Goal: Information Seeking & Learning: Find specific fact

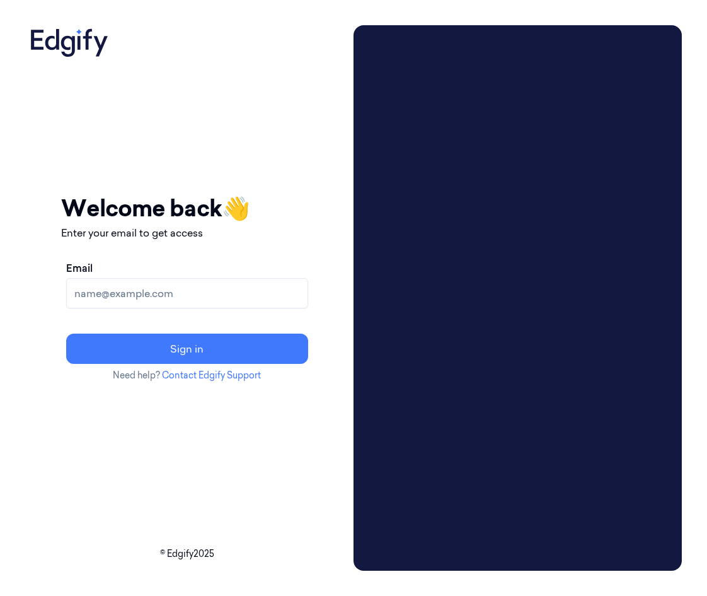
click at [158, 284] on input "Email" at bounding box center [187, 293] width 242 height 30
type input "mikeg@edgify.ai"
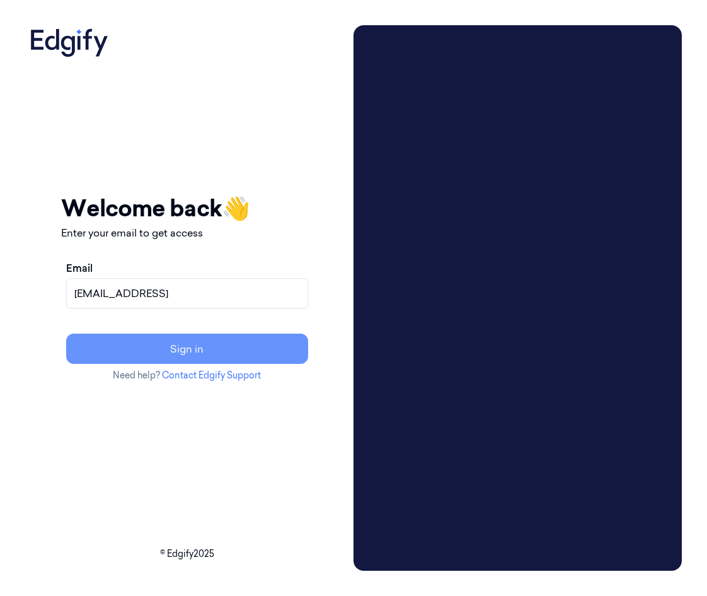
click at [179, 349] on button "Sign in" at bounding box center [187, 348] width 242 height 30
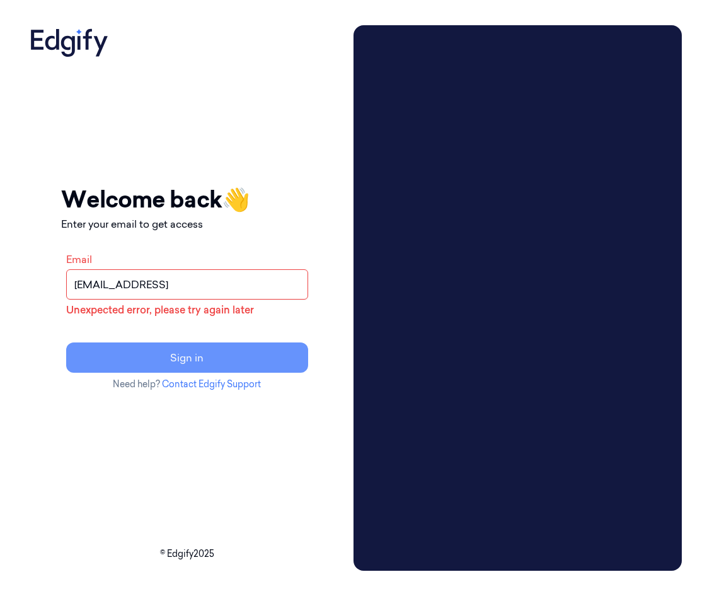
click at [183, 356] on button "Sign in" at bounding box center [187, 357] width 242 height 30
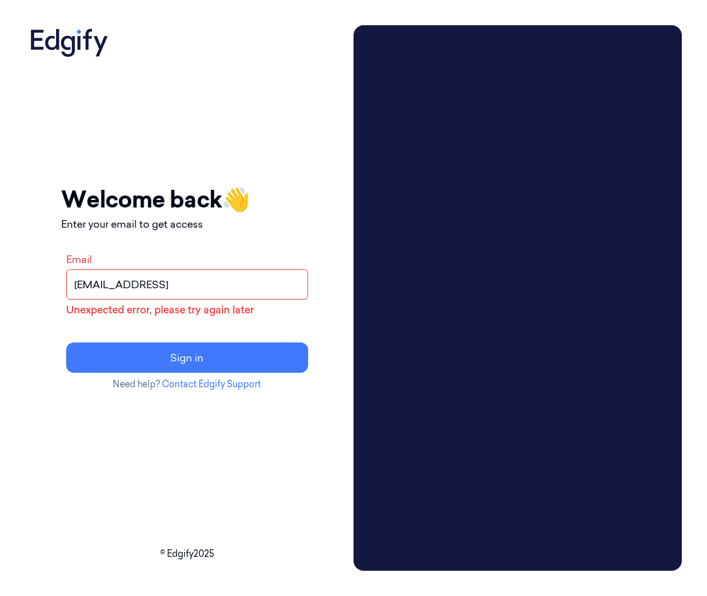
click at [161, 290] on input "mikeg@edgify.ai" at bounding box center [187, 284] width 242 height 30
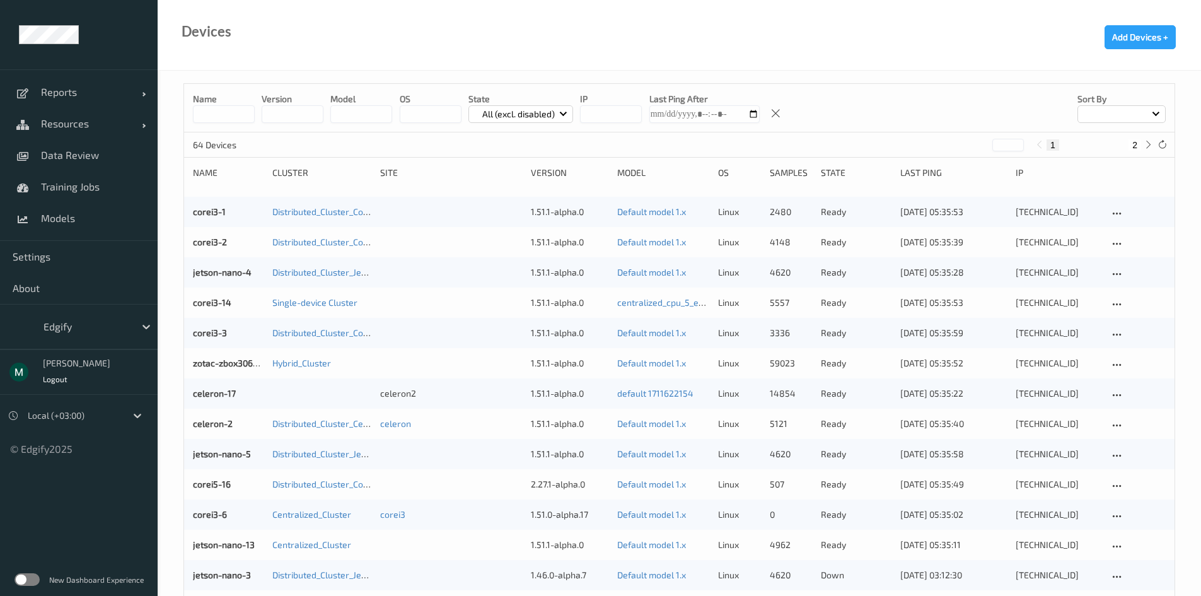
click at [205, 205] on div "corei3-1" at bounding box center [228, 211] width 71 height 13
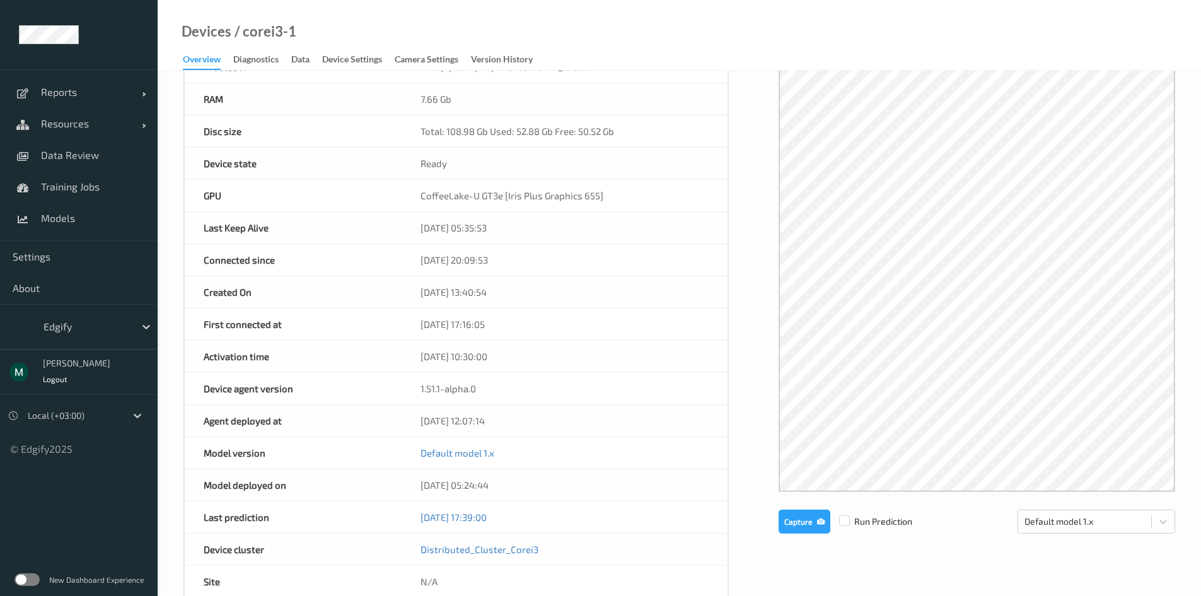
scroll to position [441, 0]
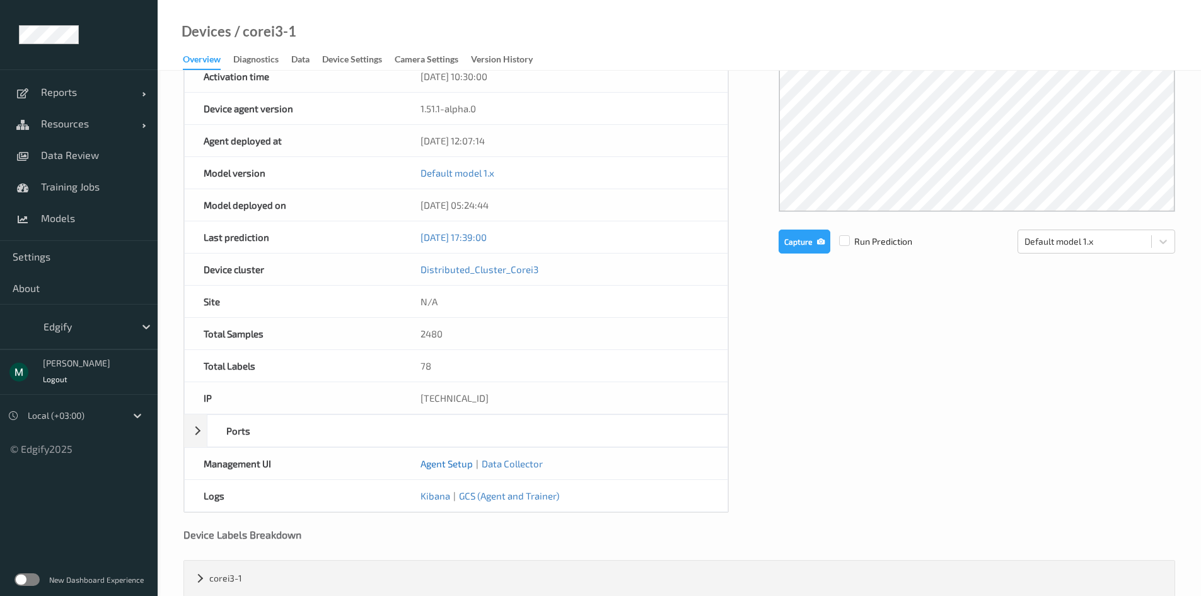
click at [431, 463] on link "Agent Setup" at bounding box center [446, 463] width 52 height 11
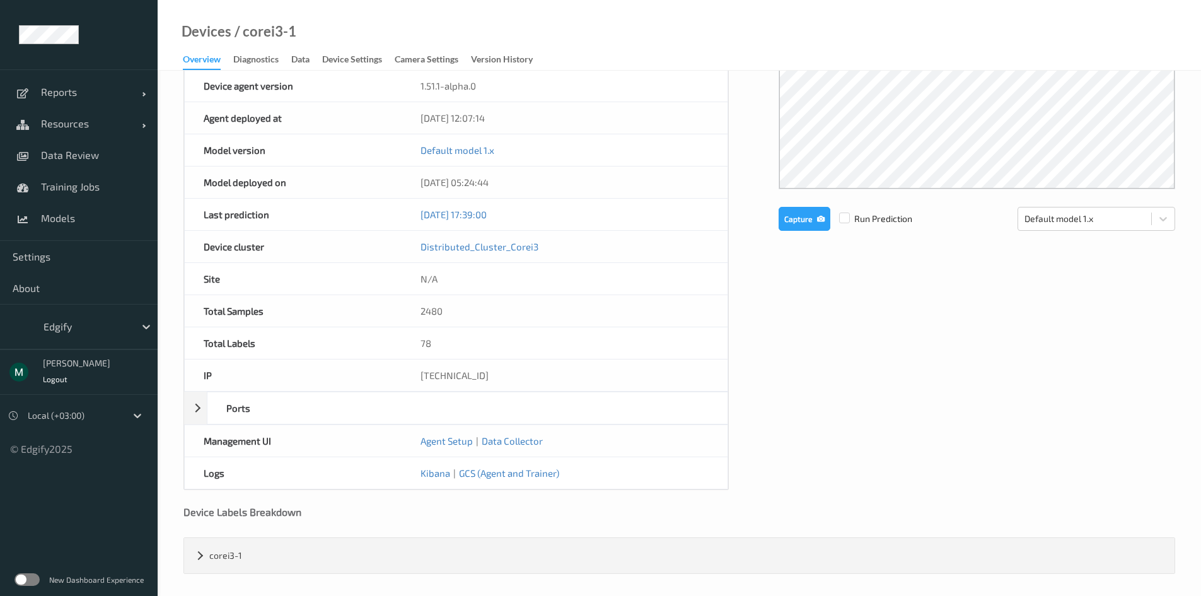
scroll to position [468, 0]
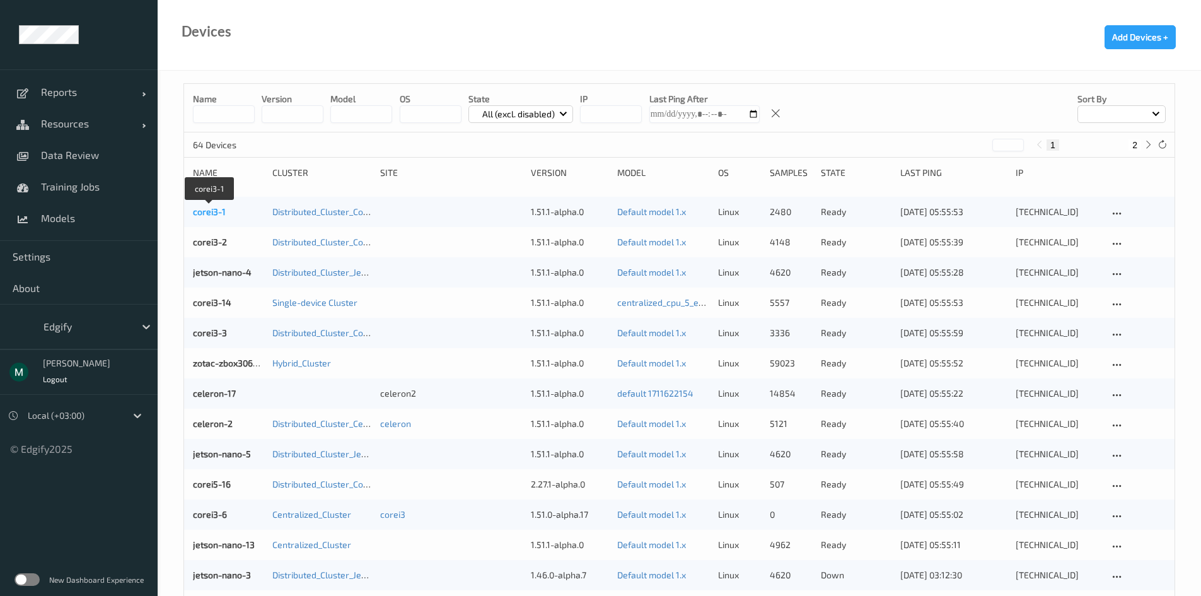
click at [197, 214] on link "corei3-1" at bounding box center [209, 211] width 33 height 11
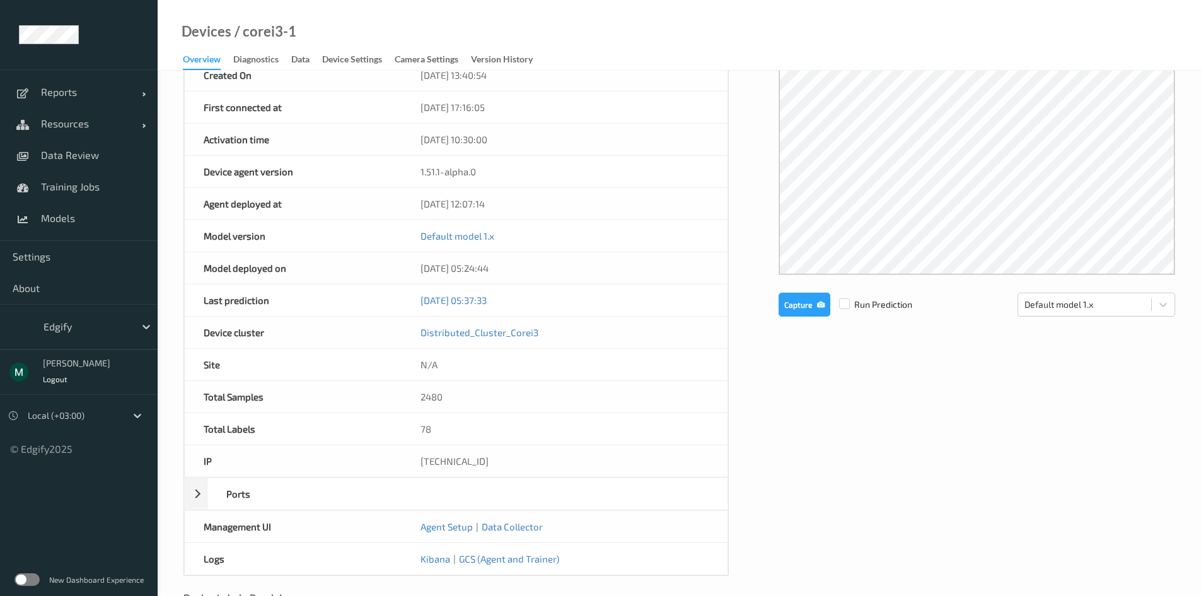
scroll to position [468, 0]
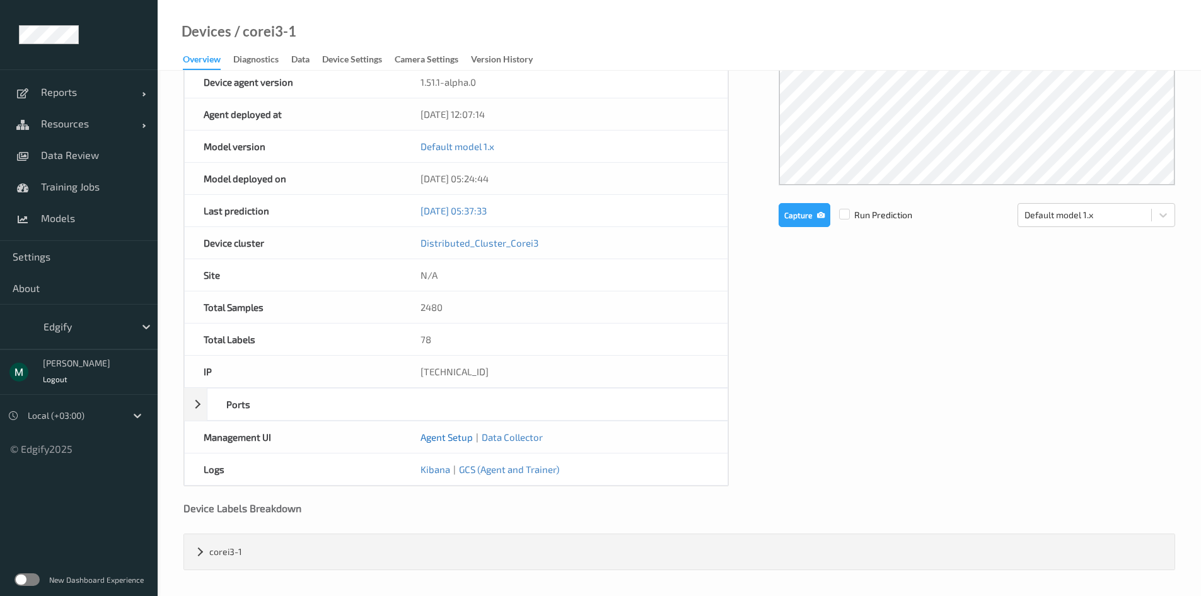
click at [448, 438] on link "Agent Setup" at bounding box center [446, 436] width 52 height 11
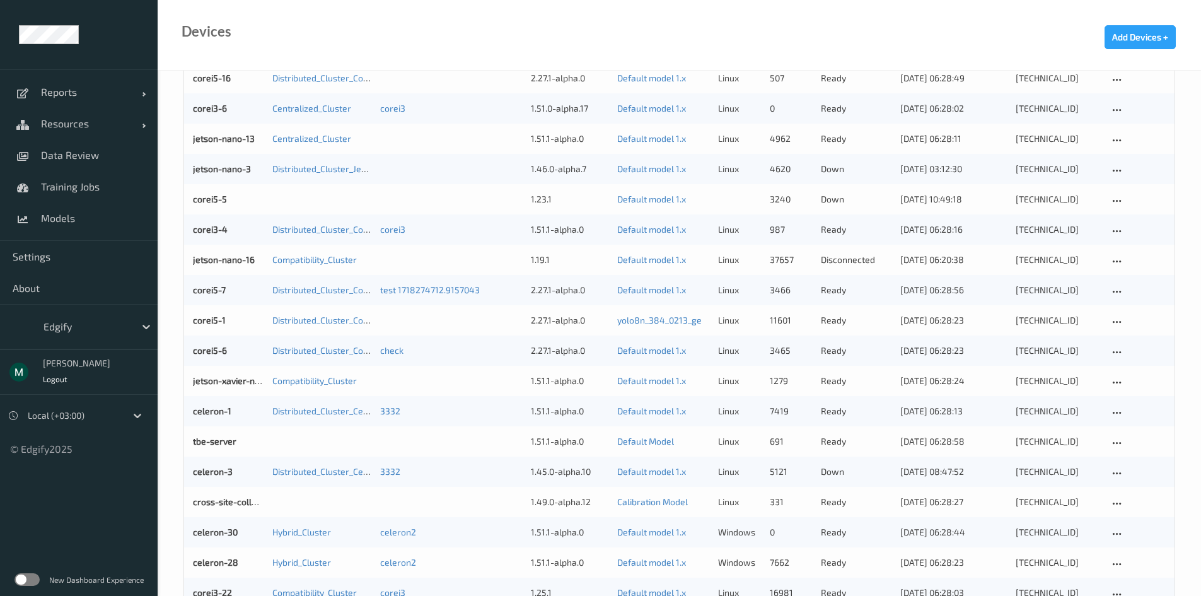
scroll to position [504, 0]
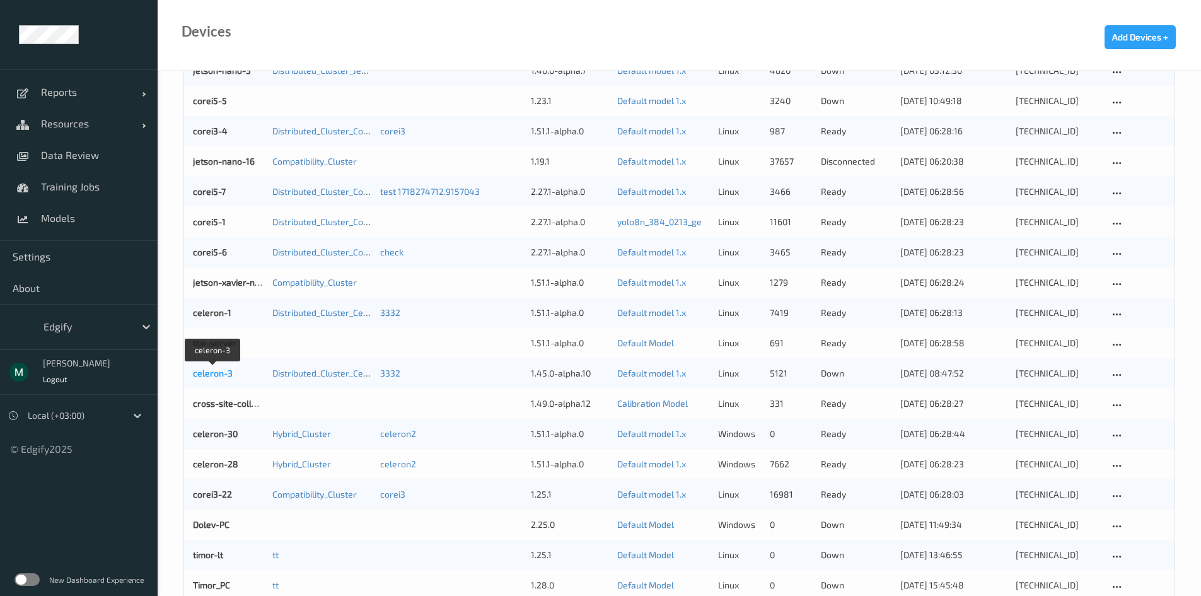
click at [207, 375] on link "celeron-3" at bounding box center [213, 372] width 40 height 11
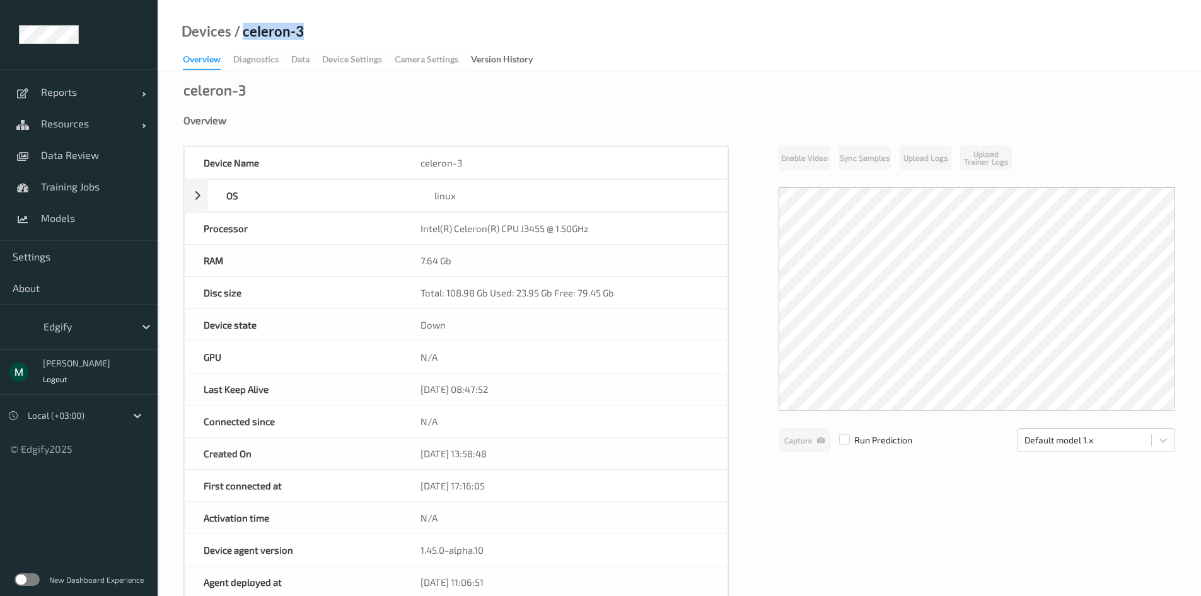
drag, startPoint x: 265, startPoint y: 37, endPoint x: 241, endPoint y: 33, distance: 23.6
click at [241, 33] on div "Devices / celeron-3 Overview Diagnostics Data Device Settings Camera Settings V…" at bounding box center [679, 35] width 1043 height 71
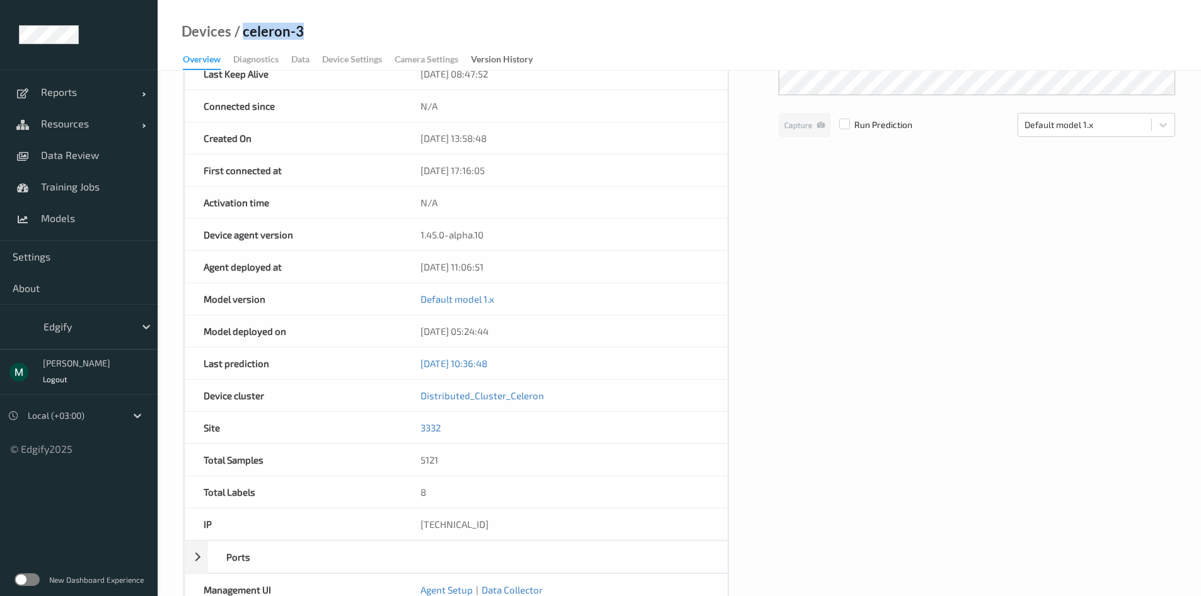
scroll to position [468, 0]
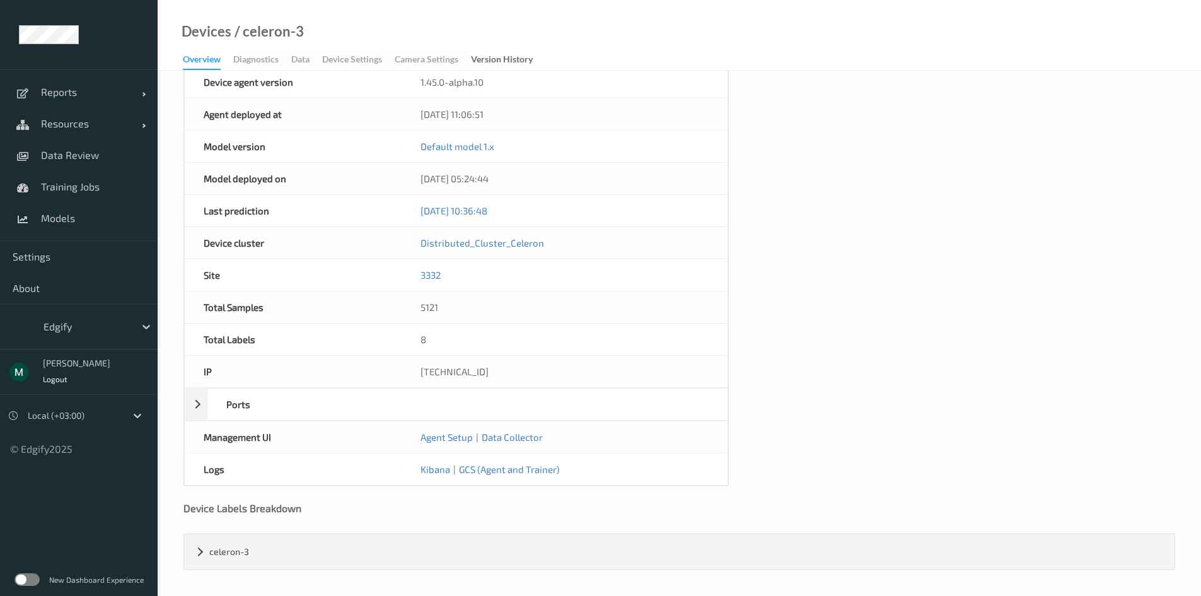
click at [938, 175] on div "Device Name celeron-3 OS linux Platform debian Platform Version 12.8 Platform F…" at bounding box center [678, 82] width 991 height 808
click at [61, 107] on link "Reports" at bounding box center [79, 92] width 158 height 32
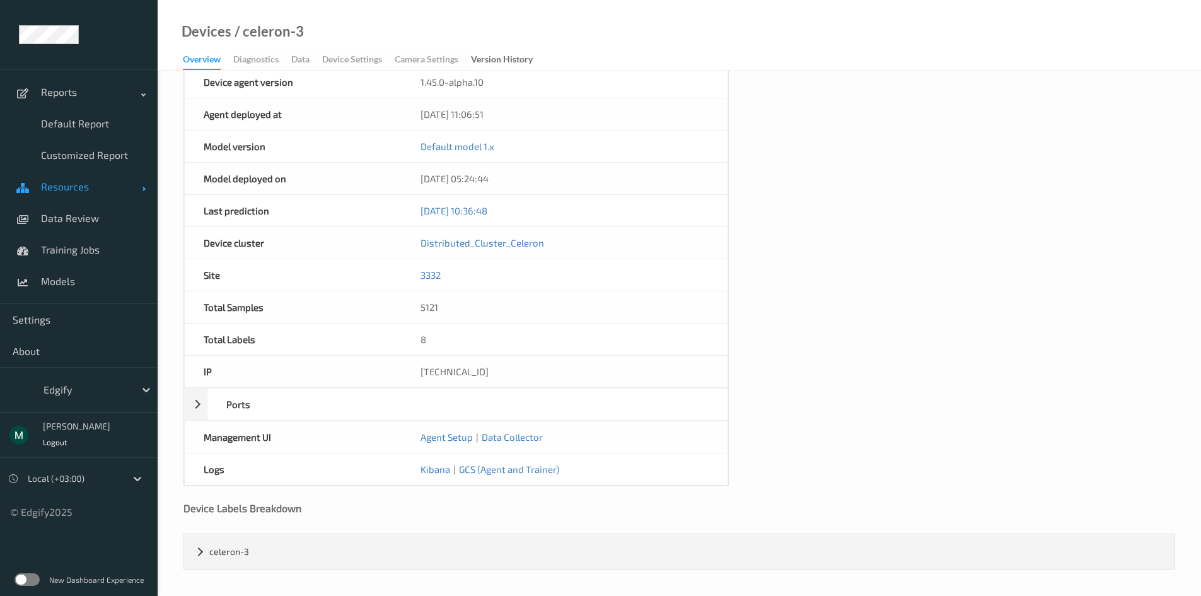
click at [59, 182] on span "Resources" at bounding box center [91, 186] width 101 height 13
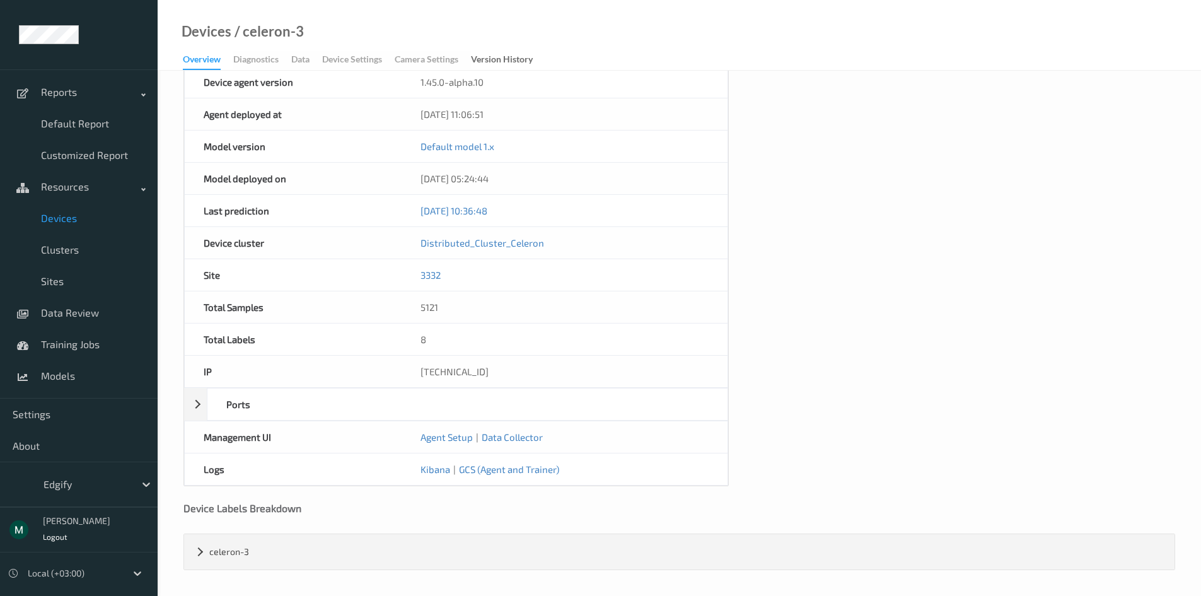
click at [71, 217] on span "Devices" at bounding box center [93, 218] width 104 height 13
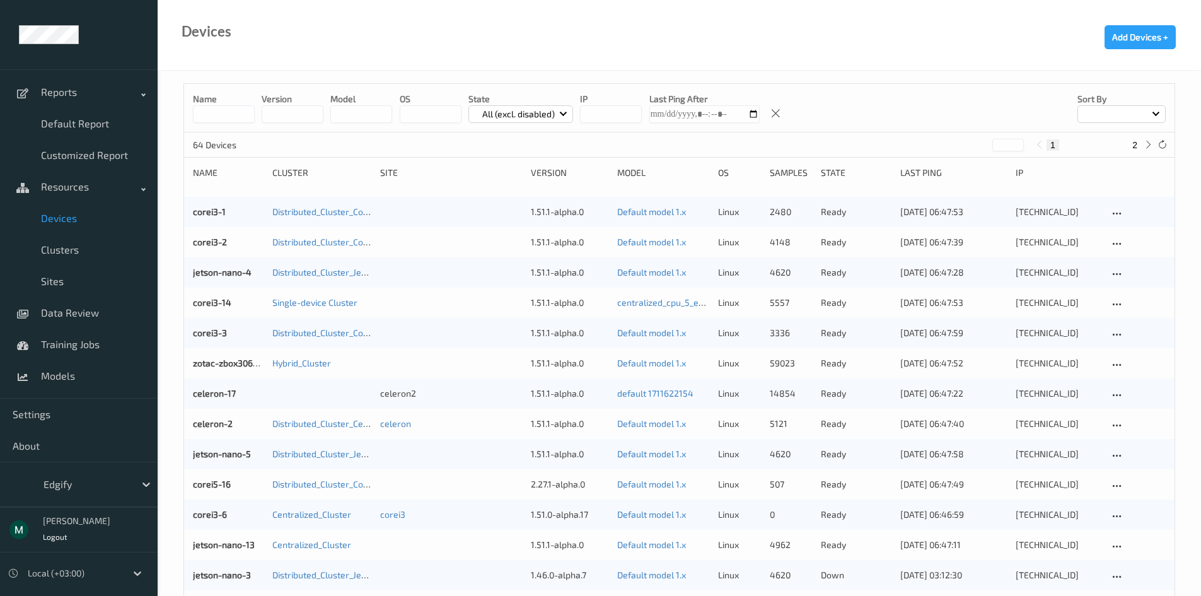
click at [218, 114] on input at bounding box center [224, 114] width 62 height 18
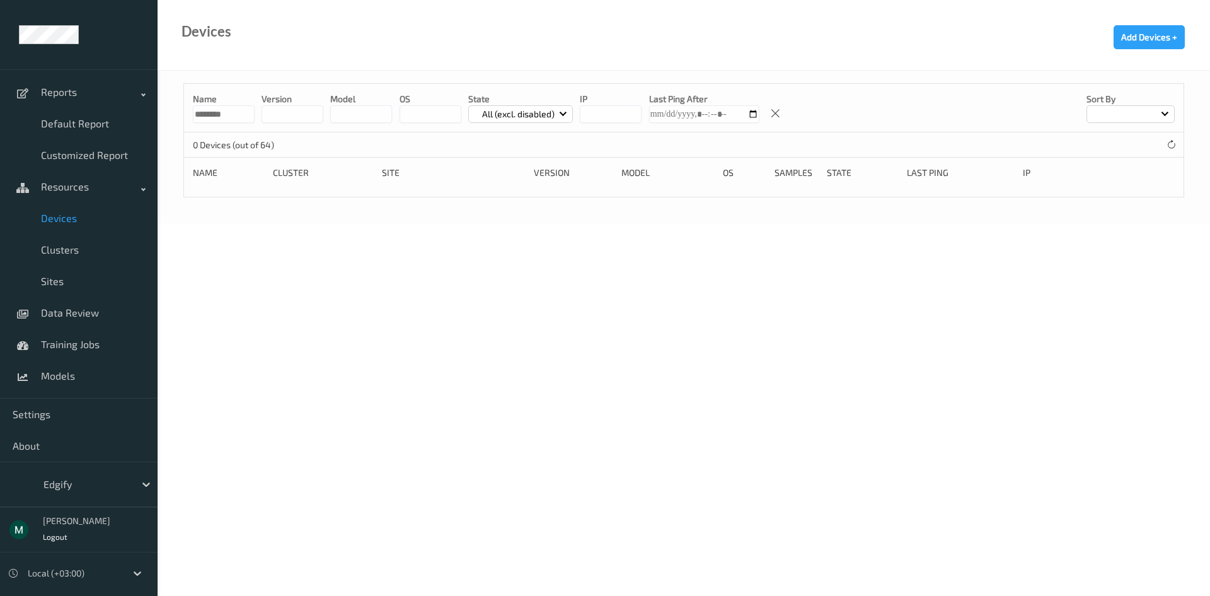
type input "********"
click at [567, 106] on div "All (excl. disabled)" at bounding box center [520, 114] width 105 height 18
click at [512, 245] on p "Disabled" at bounding box center [512, 254] width 87 height 22
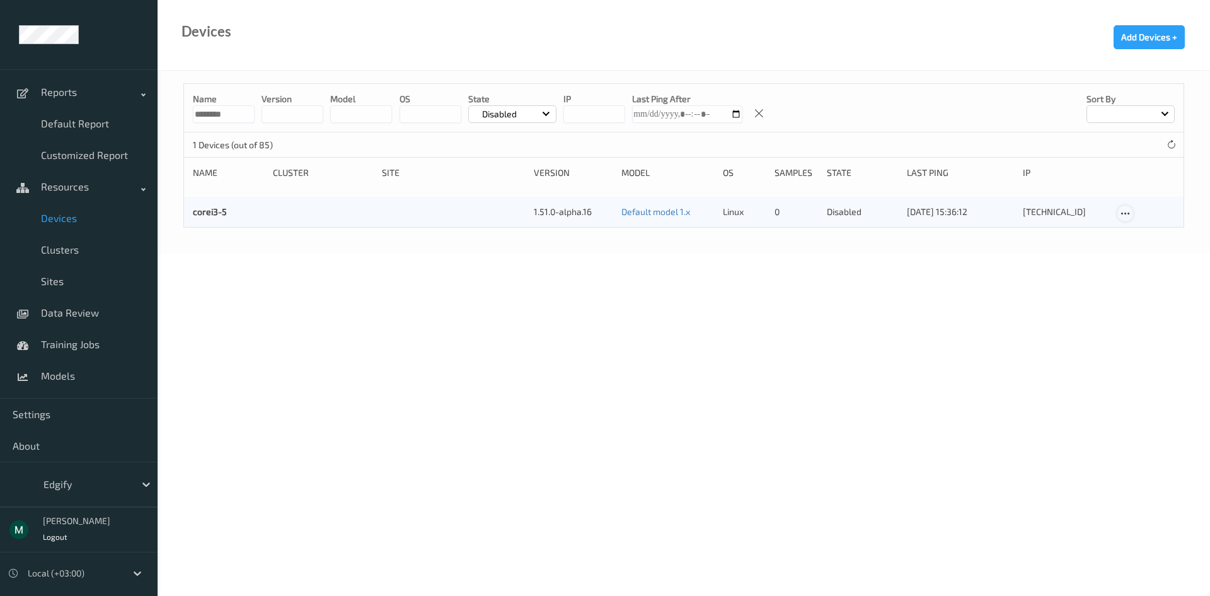
click at [1131, 216] on icon at bounding box center [1125, 213] width 11 height 11
click at [1135, 252] on div at bounding box center [1131, 257] width 11 height 12
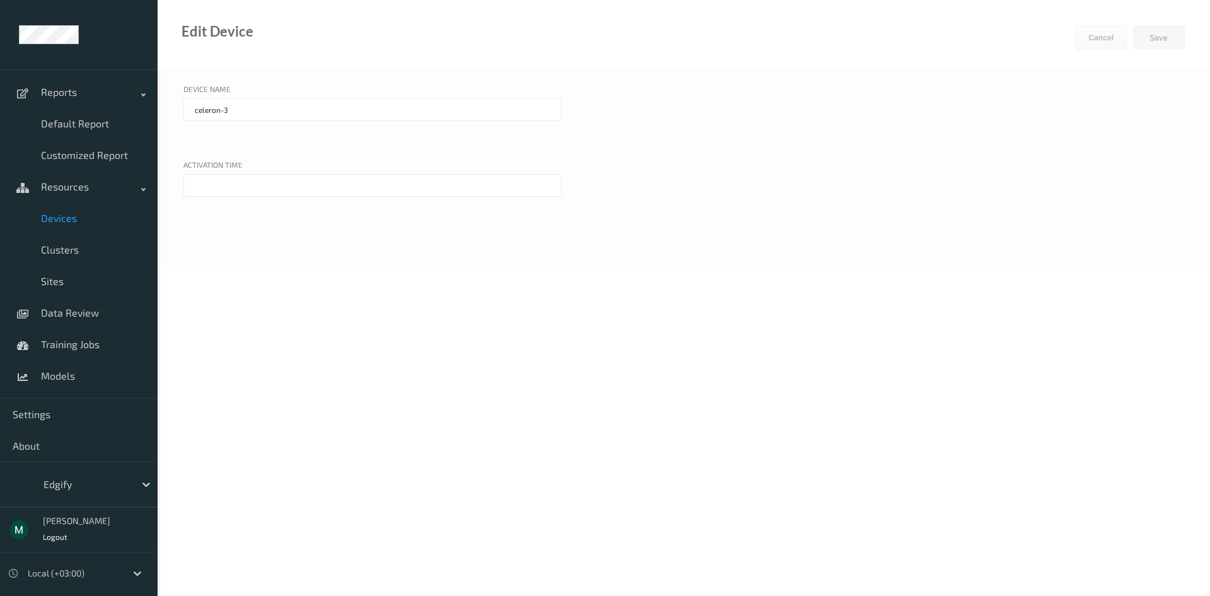
type input "corei3-5"
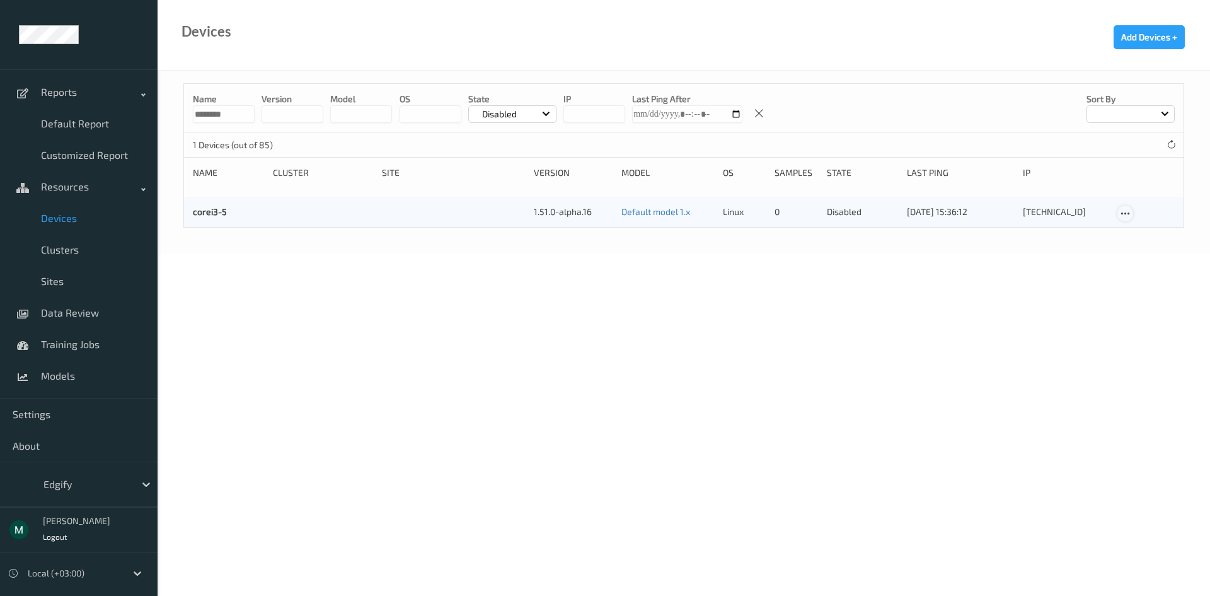
click at [1123, 208] on icon at bounding box center [1125, 213] width 11 height 11
click at [1131, 227] on div "Enable Device" at bounding box center [1156, 236] width 77 height 24
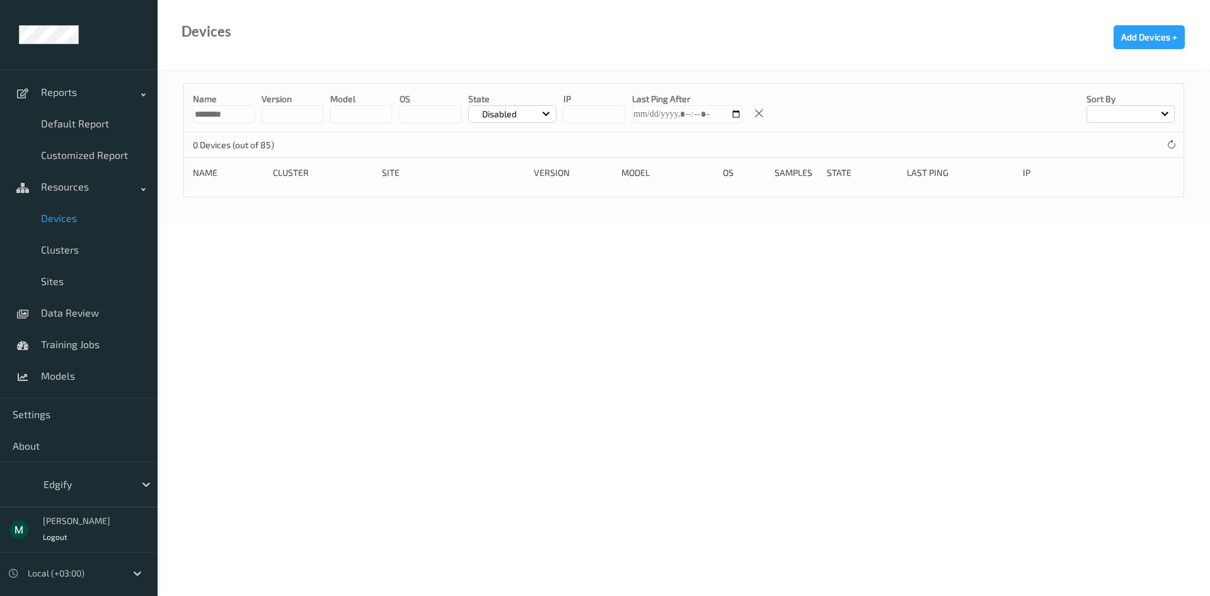
click at [976, 359] on body "Reports Default Report Customized Report Resources Devices Clusters Sites Data …" at bounding box center [605, 298] width 1210 height 596
drag, startPoint x: 69, startPoint y: 239, endPoint x: 61, endPoint y: 231, distance: 11.2
click at [69, 239] on link "Clusters" at bounding box center [79, 250] width 158 height 32
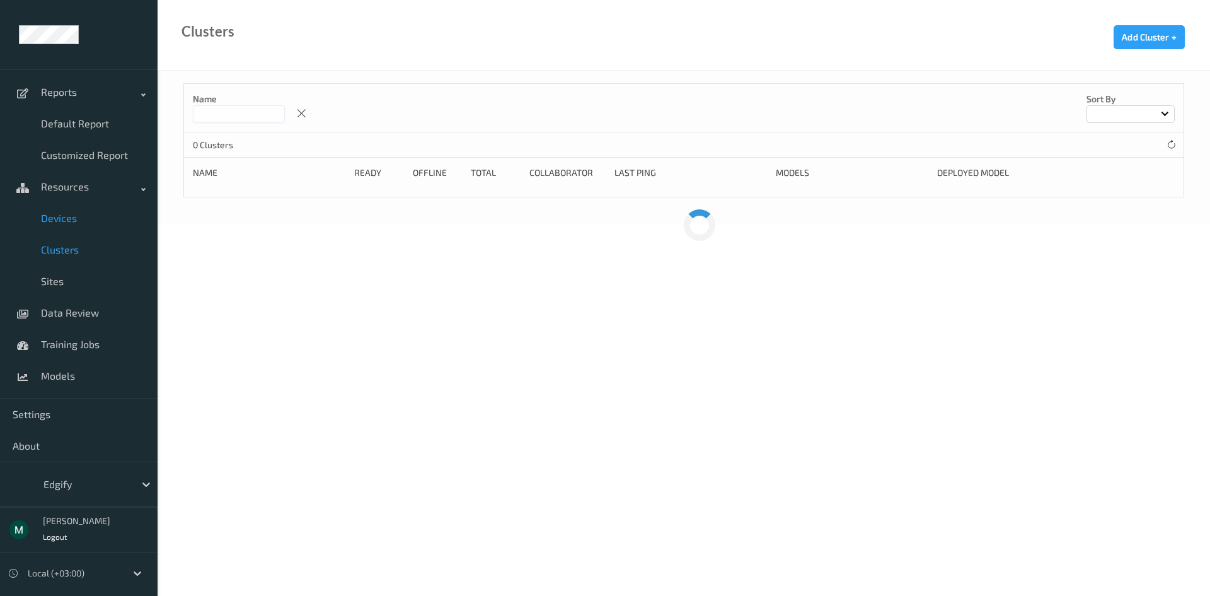
click at [56, 217] on span "Devices" at bounding box center [93, 218] width 104 height 13
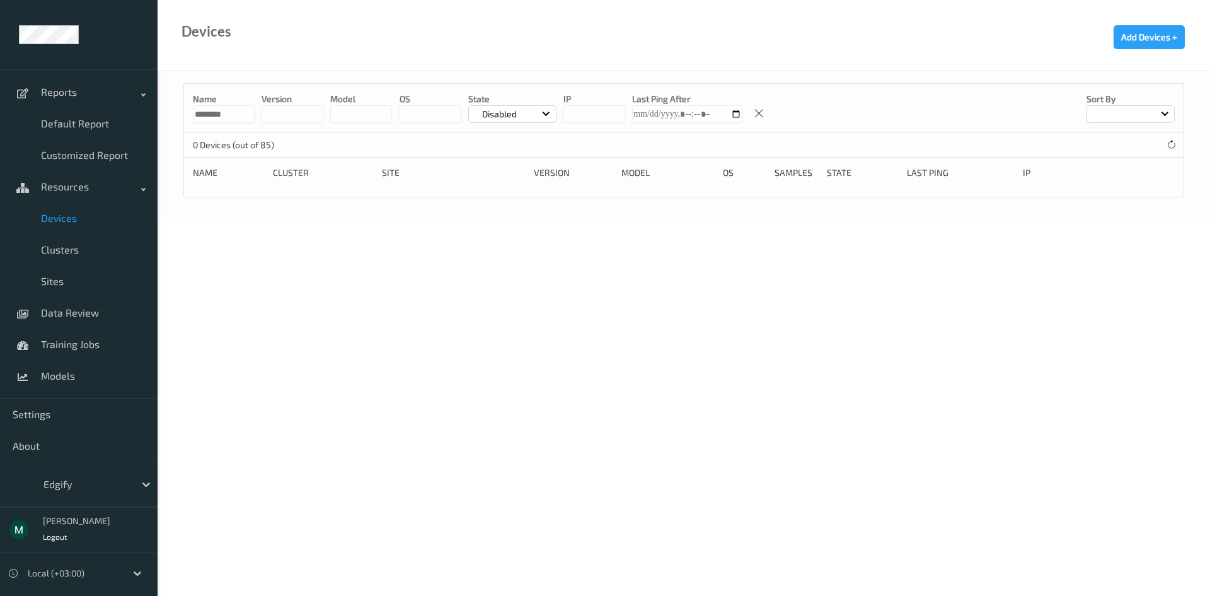
click at [509, 116] on p "Disabled" at bounding box center [499, 114] width 43 height 13
click at [502, 142] on p "All (excl. disabled)" at bounding box center [512, 143] width 87 height 22
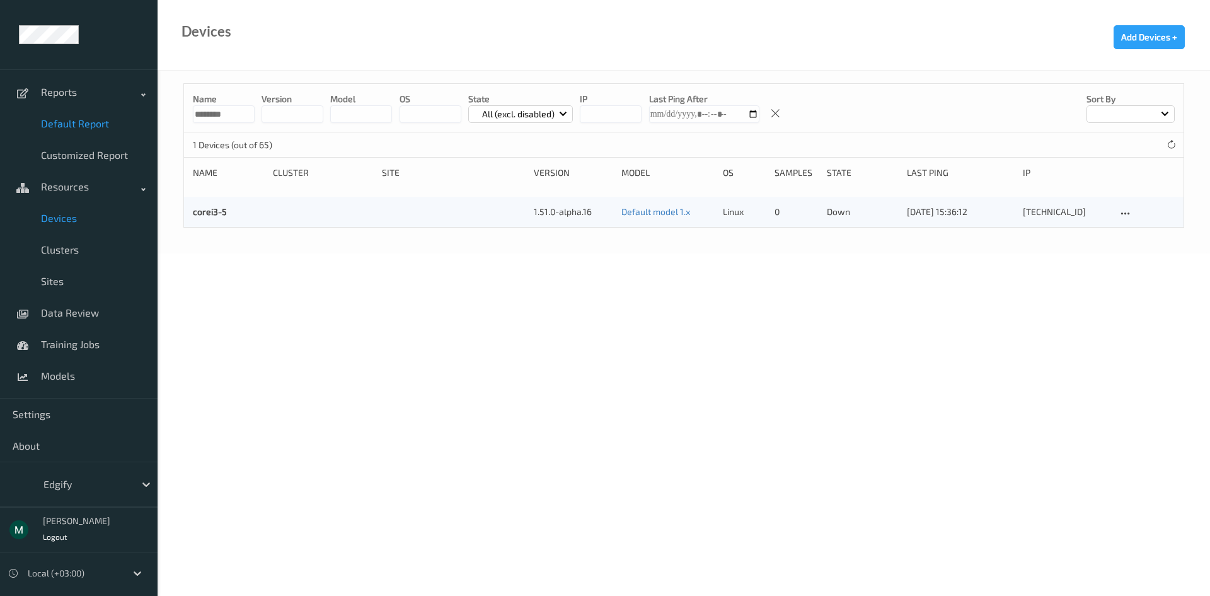
drag, startPoint x: 266, startPoint y: 117, endPoint x: 25, endPoint y: 112, distance: 241.5
click at [25, 112] on div "Reports Default Report Customized Report Resources Devices Clusters Sites Data …" at bounding box center [605, 91] width 1210 height 183
click at [239, 113] on input "********" at bounding box center [224, 114] width 62 height 18
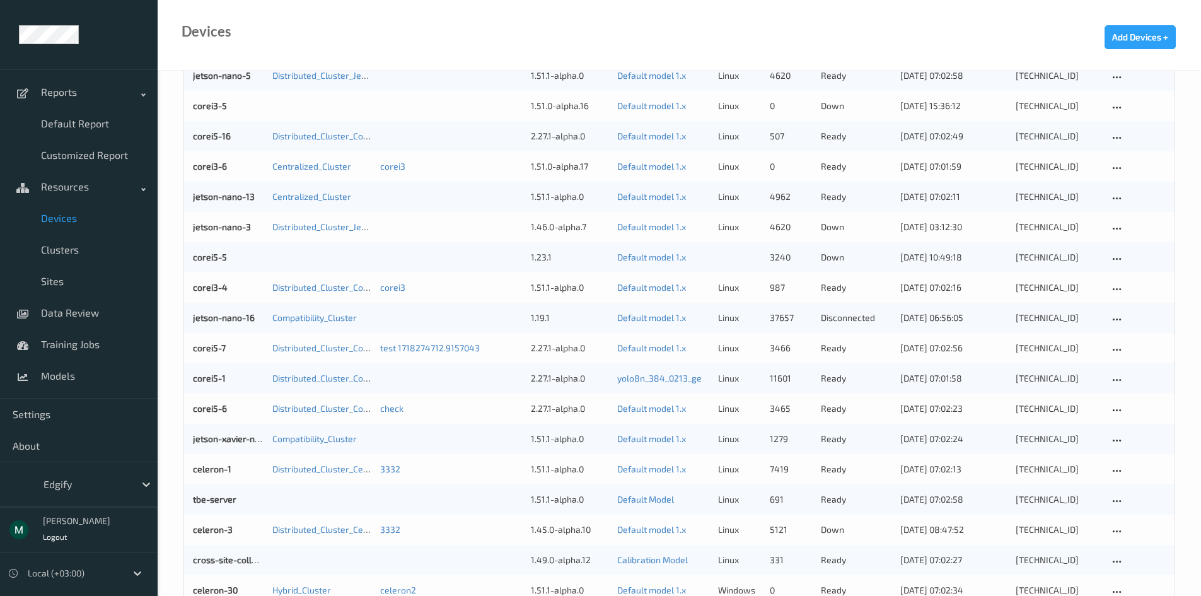
scroll to position [756, 0]
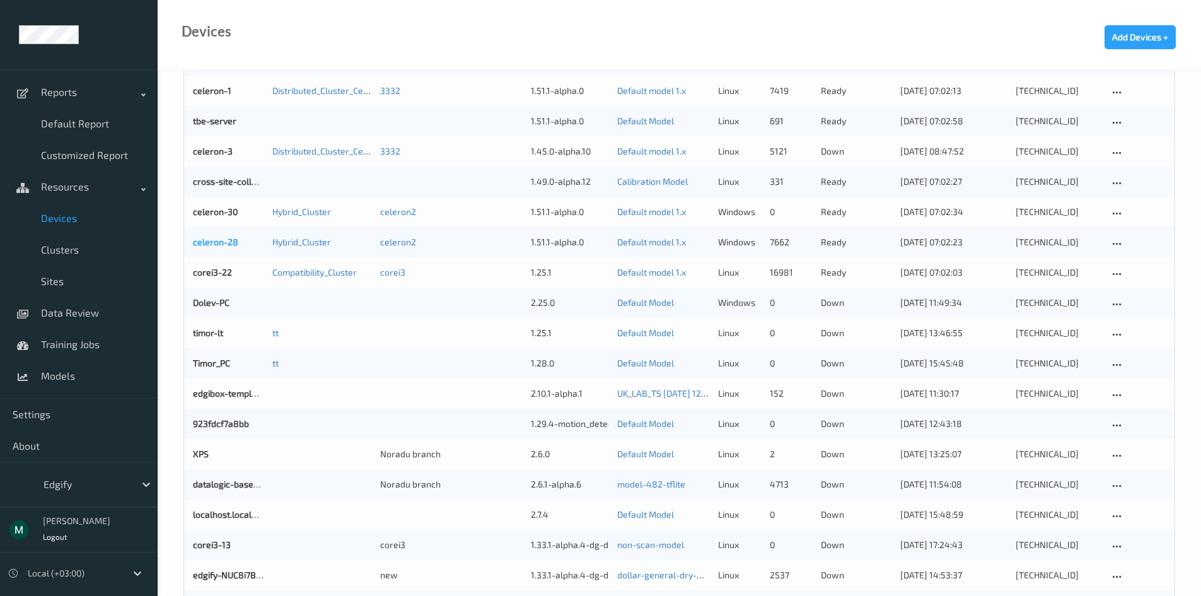
click at [212, 245] on link "celeron-28" at bounding box center [215, 241] width 45 height 11
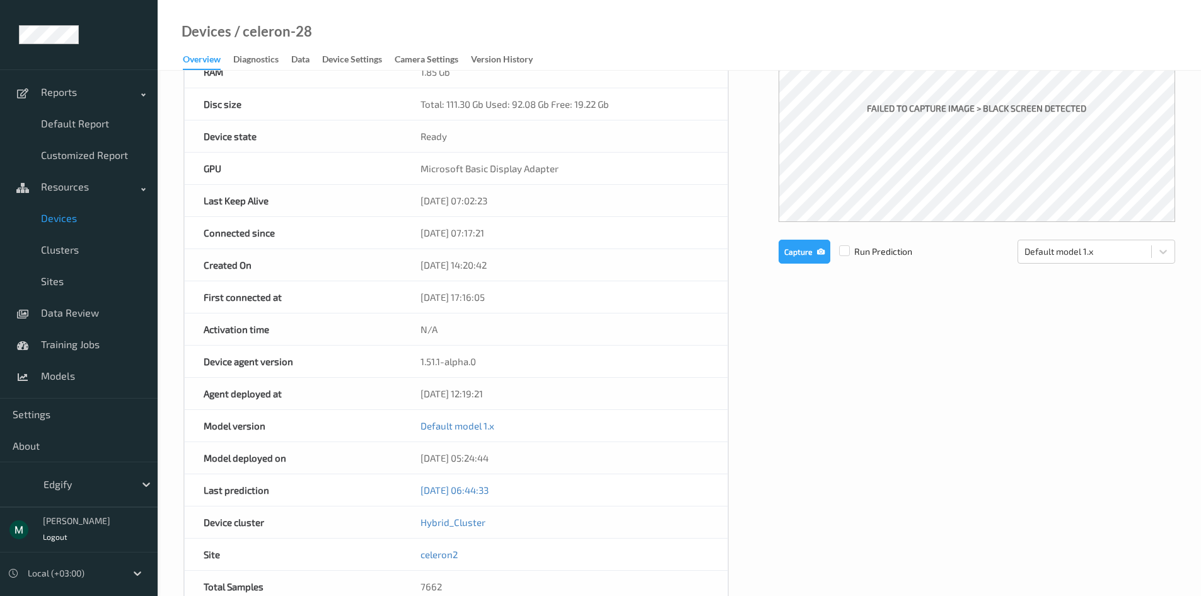
scroll to position [441, 0]
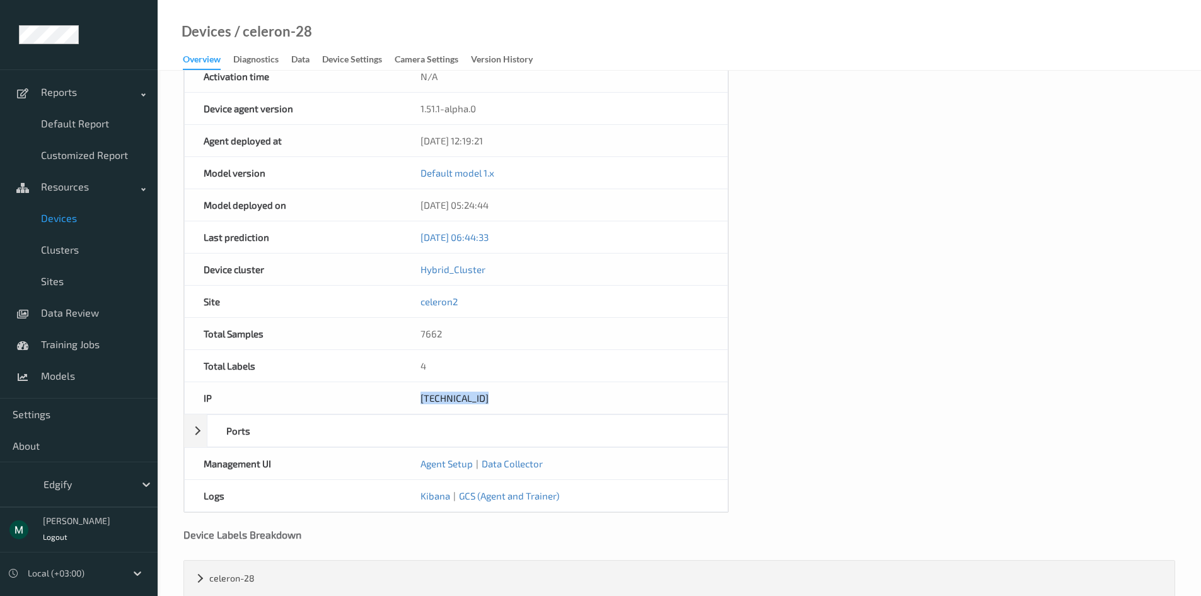
drag, startPoint x: 514, startPoint y: 395, endPoint x: 380, endPoint y: 407, distance: 134.2
click at [380, 407] on div "IP 192.168.150.93" at bounding box center [456, 398] width 544 height 32
copy div "[TECHNICAL_ID]"
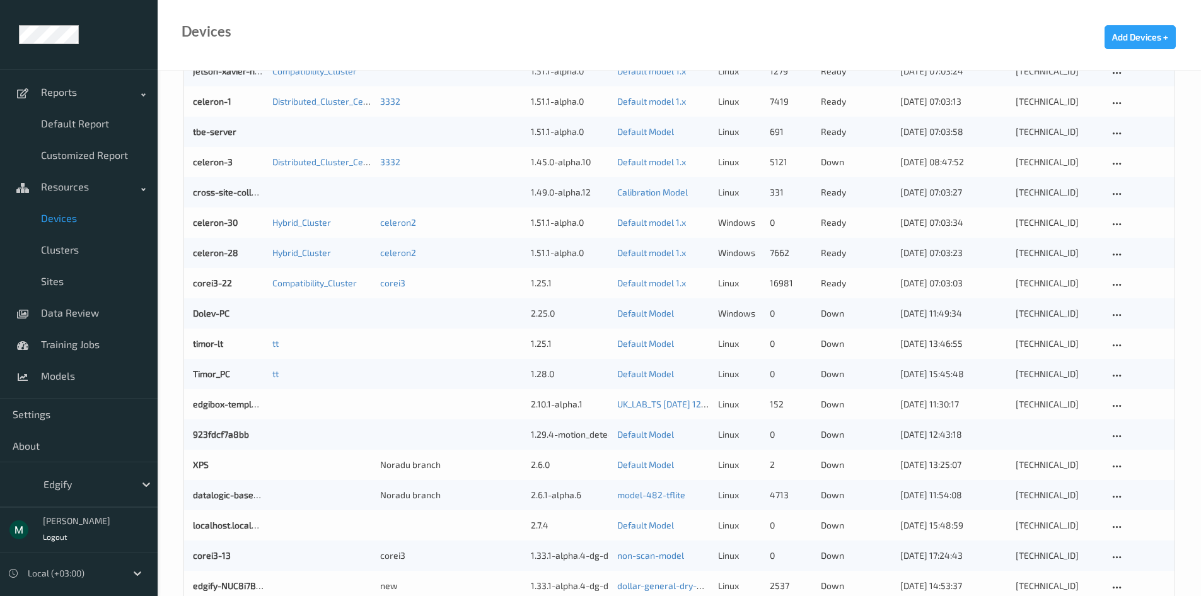
scroll to position [756, 0]
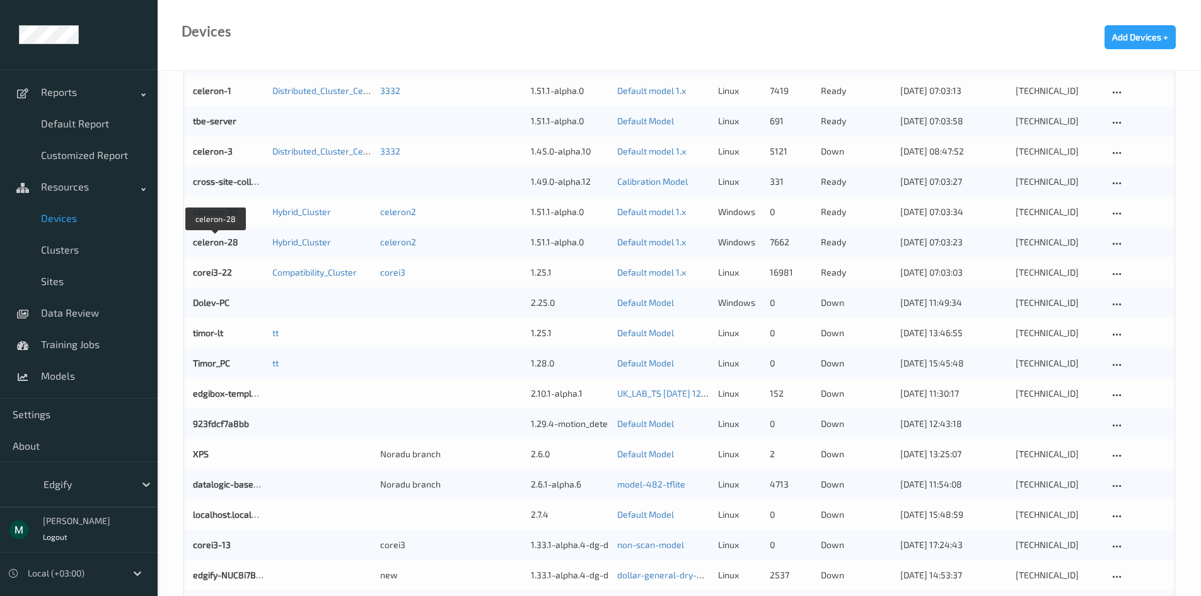
click at [226, 215] on link "celeron-30" at bounding box center [215, 211] width 45 height 11
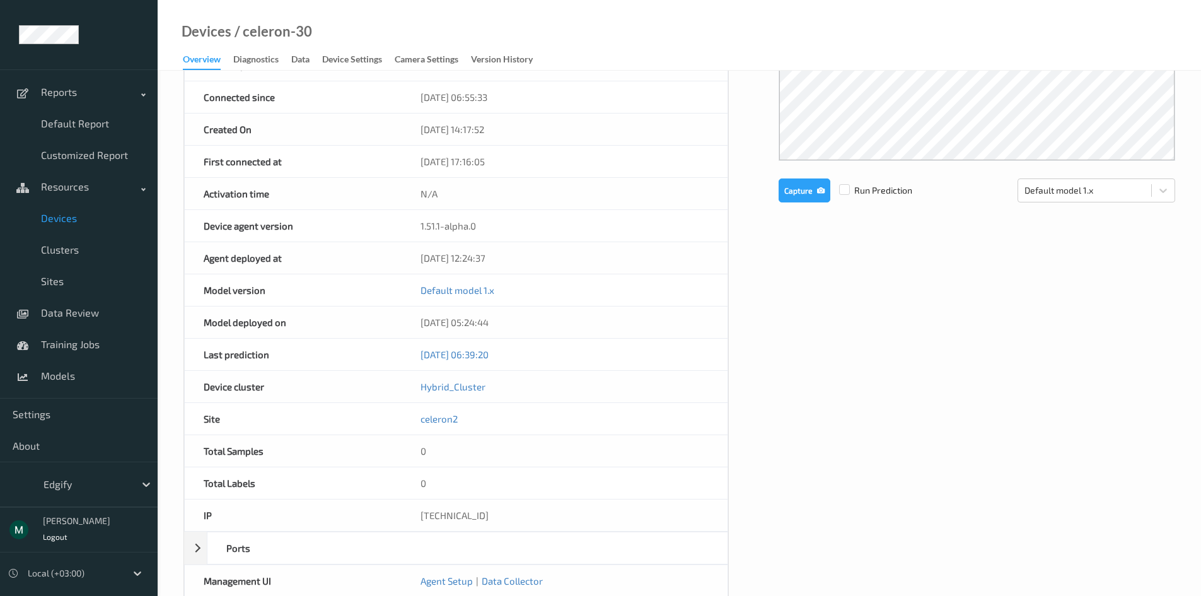
scroll to position [468, 0]
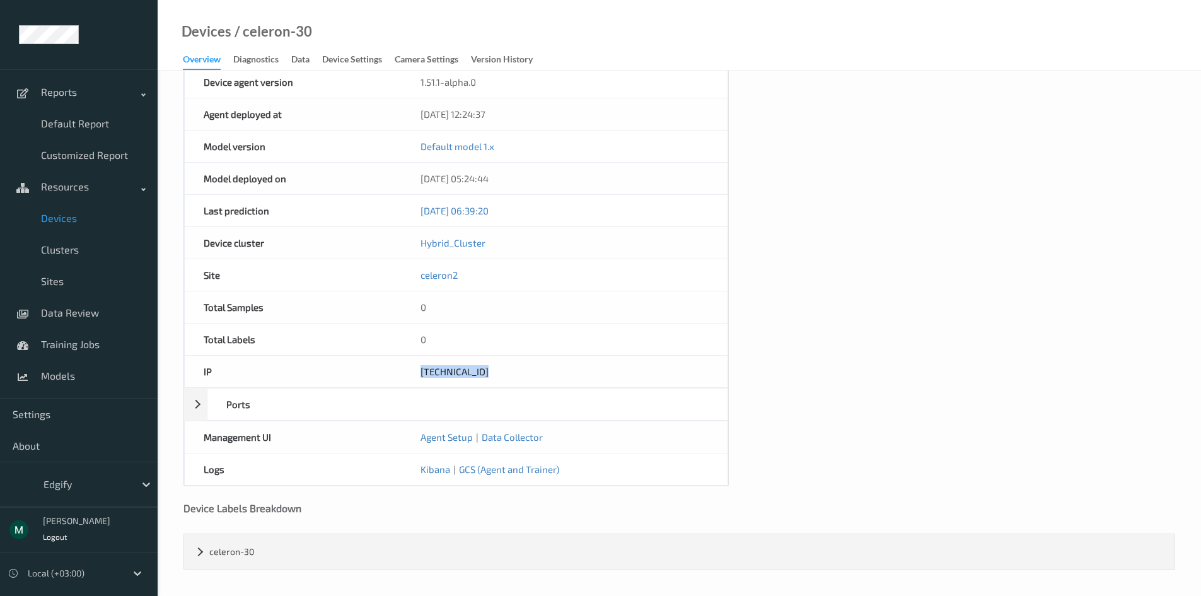
drag, startPoint x: 439, startPoint y: 376, endPoint x: 372, endPoint y: 370, distance: 67.1
click at [372, 370] on div "IP 192.168.150.52" at bounding box center [456, 371] width 544 height 32
copy div "[TECHNICAL_ID]"
